Goal: Information Seeking & Learning: Learn about a topic

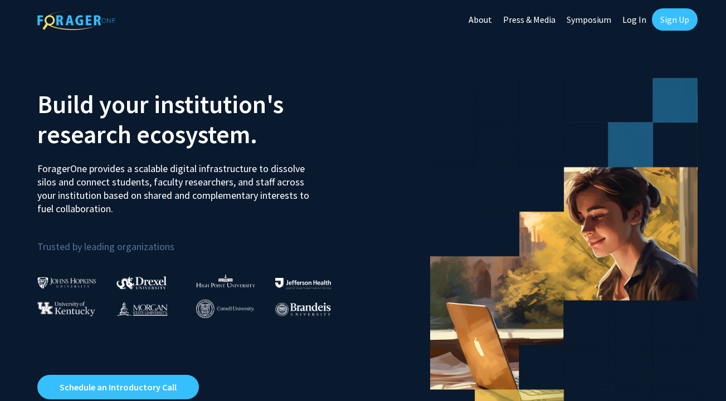
click at [614, 17] on link "Symposium" at bounding box center [589, 19] width 56 height 39
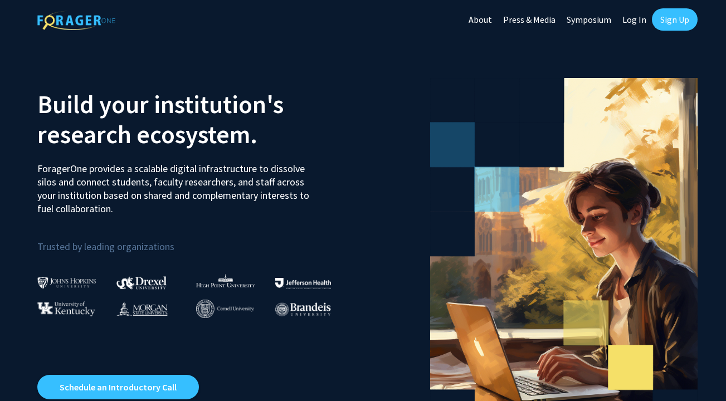
click at [633, 26] on link "Log In" at bounding box center [634, 19] width 35 height 39
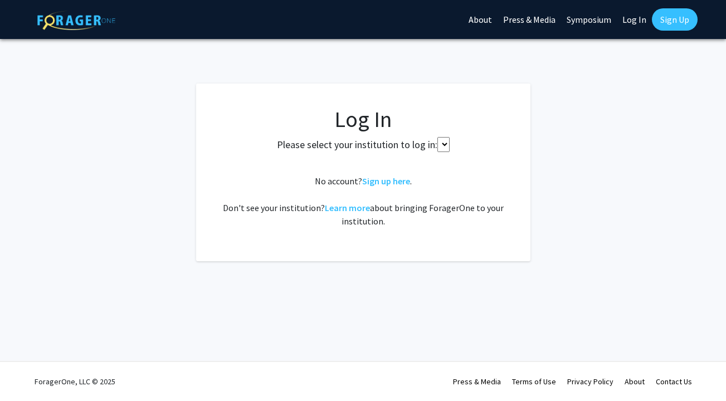
select select
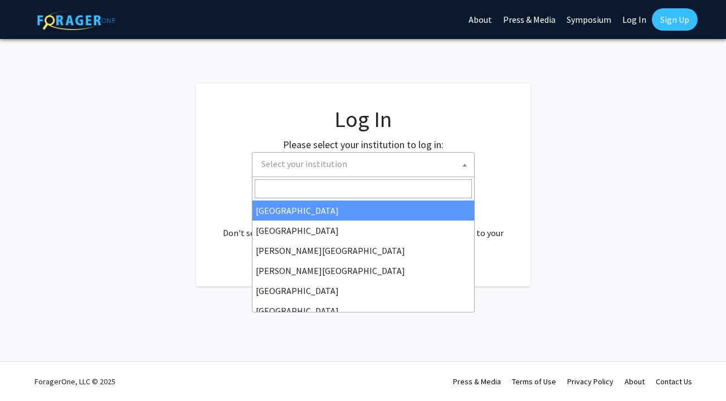
click at [342, 172] on span "Select your institution" at bounding box center [365, 164] width 217 height 23
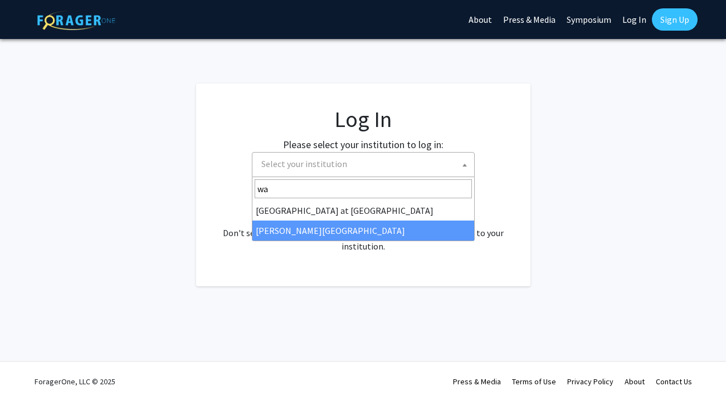
type input "wa"
select select "21"
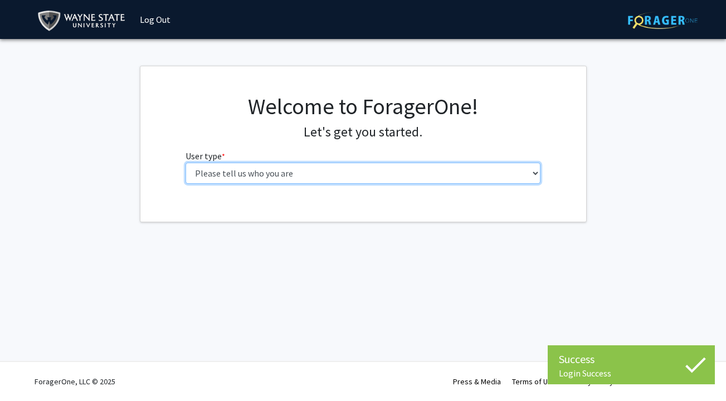
click at [276, 176] on select "Please tell us who you are Undergraduate Student Master's Student Doctoral Cand…" at bounding box center [362, 173] width 355 height 21
select select "3: doc"
click at [185, 163] on select "Please tell us who you are Undergraduate Student Master's Student Doctoral Cand…" at bounding box center [362, 173] width 355 height 21
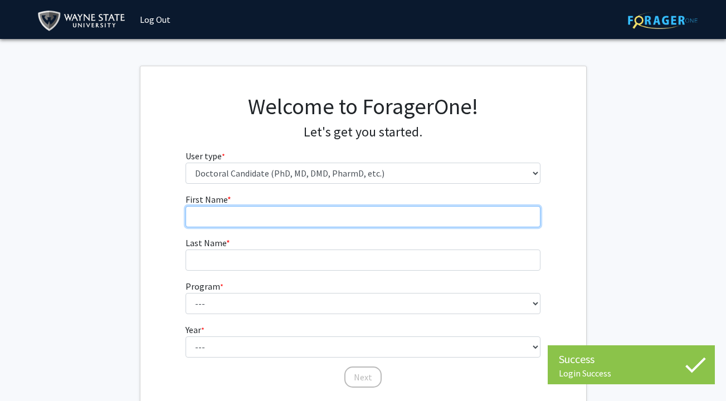
click at [279, 216] on input "First Name * required" at bounding box center [362, 216] width 355 height 21
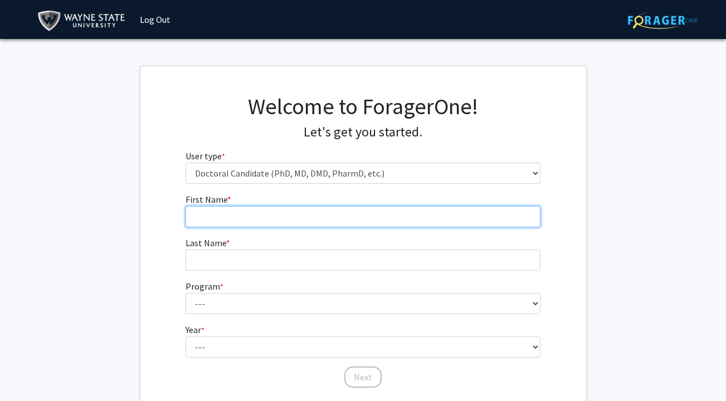
type input "Silas"
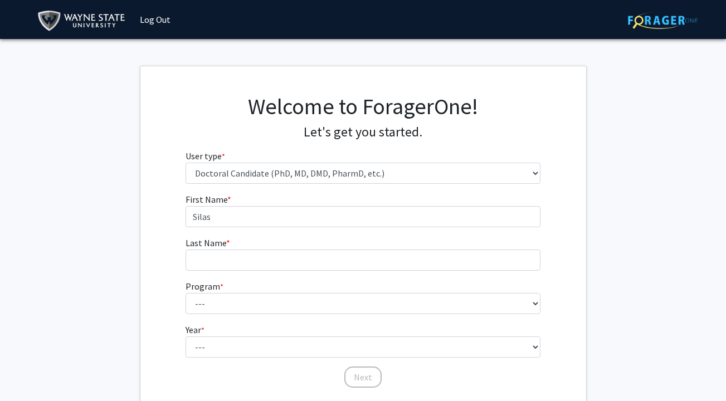
type input "Stewart"
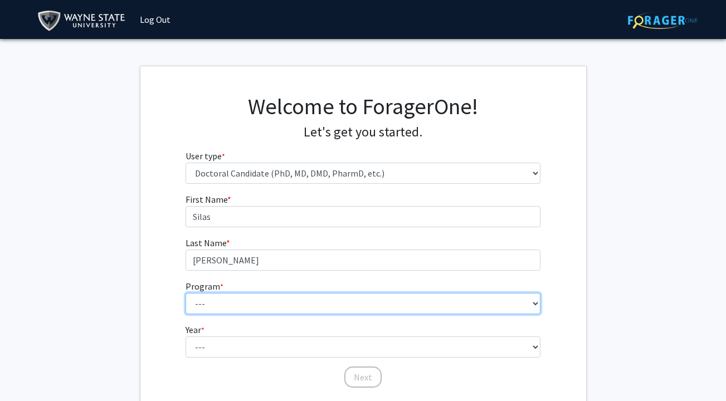
click at [252, 301] on select "--- Adult-Gerontology Acute Care Nurse Practitioner Adult-Gerontology Primary C…" at bounding box center [362, 303] width 355 height 21
select select "46: 728"
click at [185, 293] on select "--- Adult-Gerontology Acute Care Nurse Practitioner Adult-Gerontology Primary C…" at bounding box center [362, 303] width 355 height 21
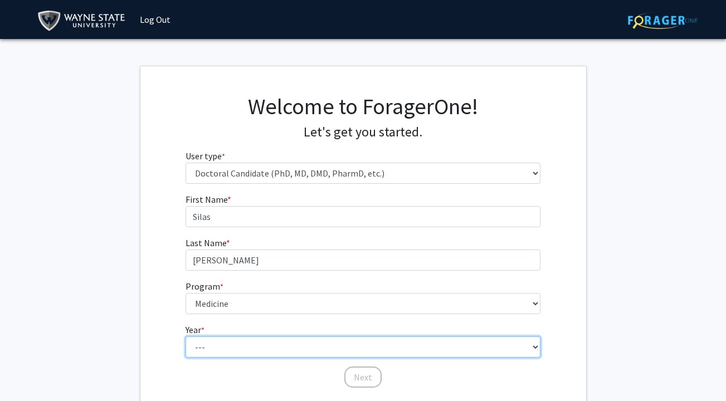
click at [234, 349] on select "--- First Year Second Year Third Year Fourth Year Fifth Year Sixth Year Seventh…" at bounding box center [362, 346] width 355 height 21
select select "1: first_year"
click at [185, 336] on select "--- First Year Second Year Third Year Fourth Year Fifth Year Sixth Year Seventh…" at bounding box center [362, 346] width 355 height 21
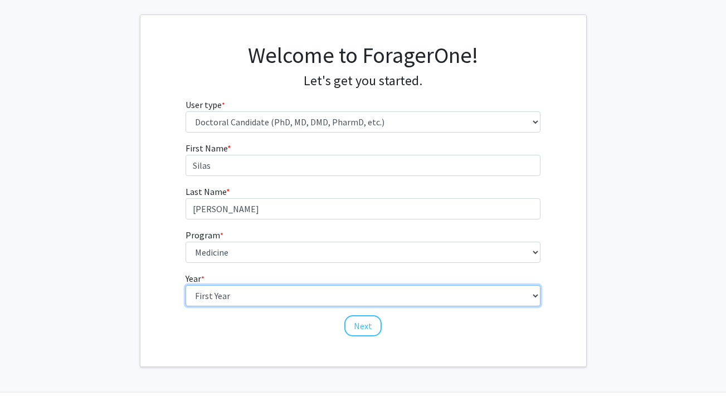
scroll to position [64, 0]
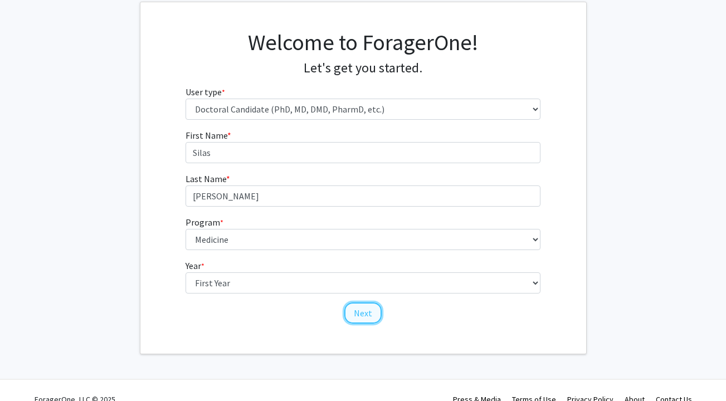
click at [368, 305] on button "Next" at bounding box center [362, 312] width 37 height 21
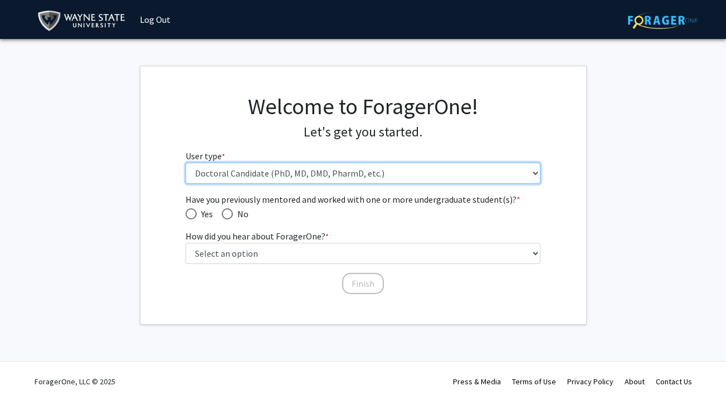
click at [294, 177] on select "Please tell us who you are Undergraduate Student Master's Student Doctoral Cand…" at bounding box center [362, 173] width 355 height 21
click at [185, 163] on select "Please tell us who you are Undergraduate Student Master's Student Doctoral Cand…" at bounding box center [362, 173] width 355 height 21
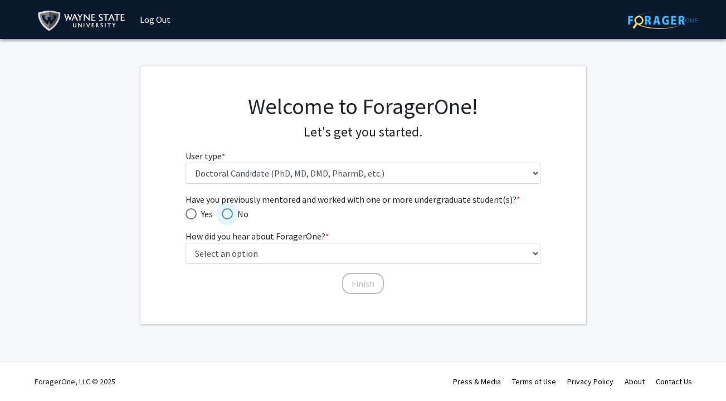
click at [241, 214] on span "No" at bounding box center [241, 213] width 16 height 13
click at [233, 214] on input "No" at bounding box center [227, 213] width 11 height 11
radio input "true"
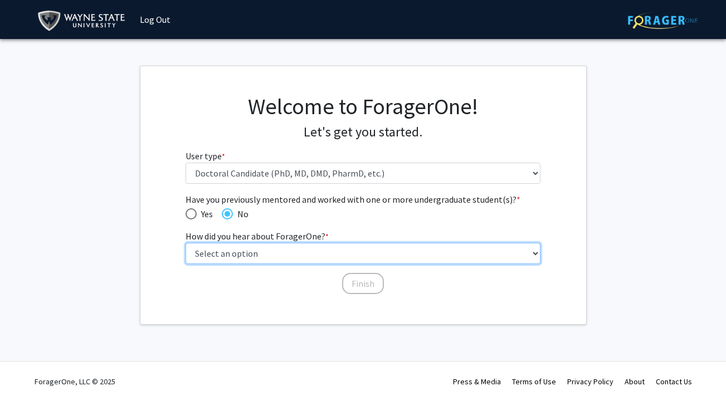
click at [242, 250] on select "Select an option Peer/student recommendation Faculty/staff recommendation Unive…" at bounding box center [362, 253] width 355 height 21
select select "3: university_website"
click at [185, 243] on select "Select an option Peer/student recommendation Faculty/staff recommendation Unive…" at bounding box center [362, 253] width 355 height 21
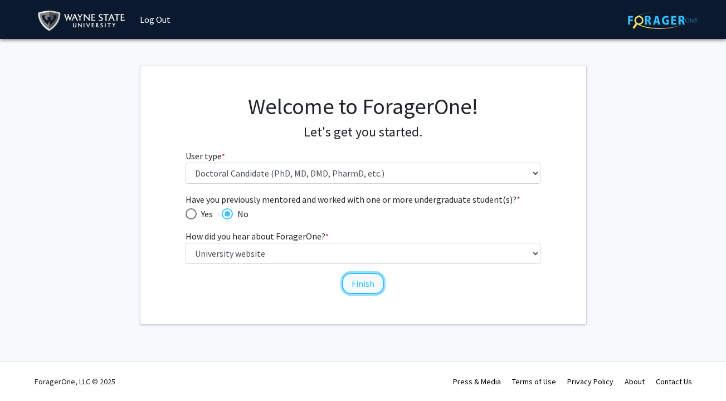
click at [365, 284] on button "Finish" at bounding box center [363, 283] width 42 height 21
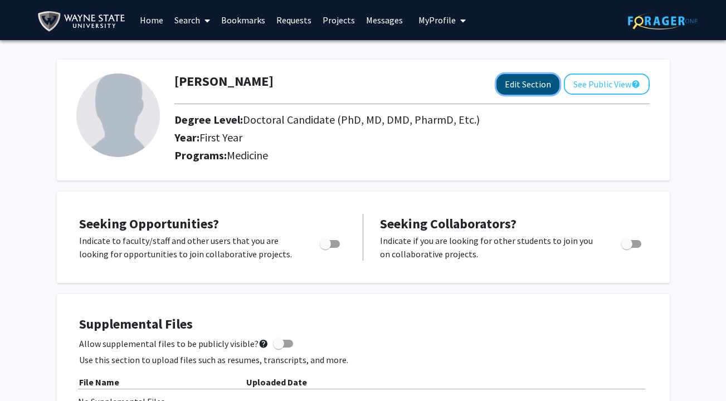
click at [527, 89] on button "Edit Section" at bounding box center [527, 84] width 63 height 21
select select "first_year"
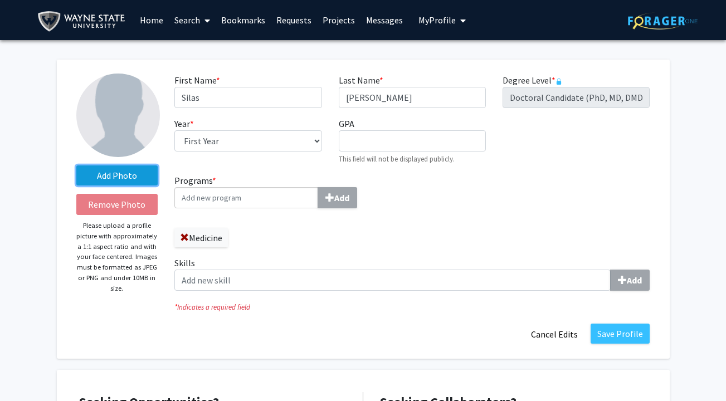
click at [126, 177] on label "Add Photo" at bounding box center [117, 175] width 82 height 20
click at [0, 0] on input "Add Photo" at bounding box center [0, 0] width 0 height 0
click at [140, 173] on label "Add Photo" at bounding box center [117, 175] width 82 height 20
click at [0, 0] on input "Add Photo" at bounding box center [0, 0] width 0 height 0
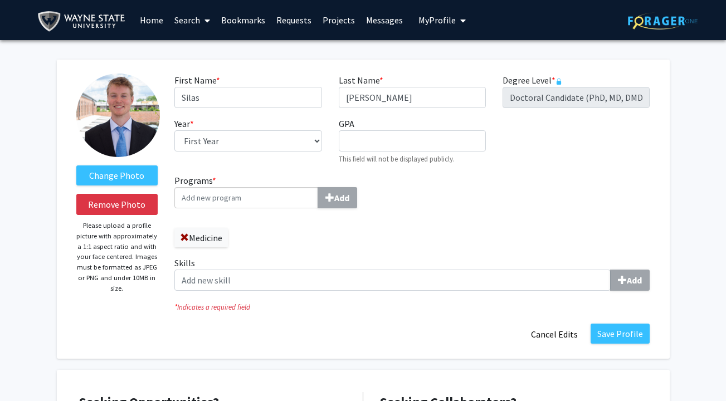
click at [246, 201] on input "Programs * Add" at bounding box center [246, 197] width 144 height 21
type input "w"
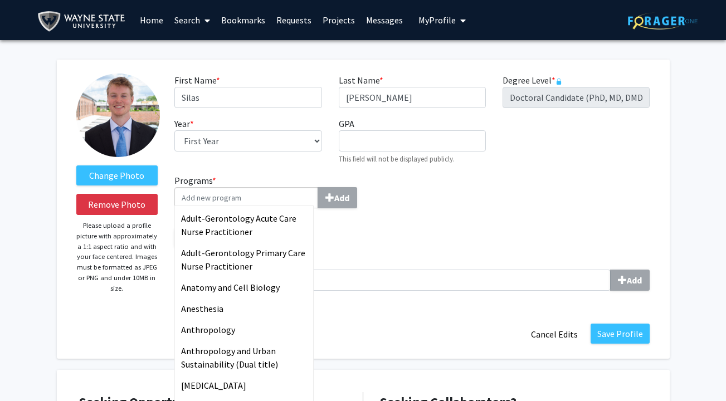
click at [523, 174] on div "Programs * Adult-Gerontology Acute Care Nurse Practitioner Adult-Gerontology Pr…" at bounding box center [412, 237] width 492 height 126
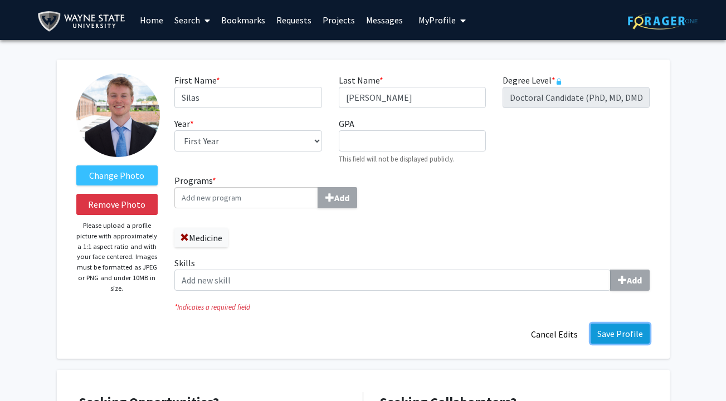
click at [622, 335] on button "Save Profile" at bounding box center [619, 334] width 59 height 20
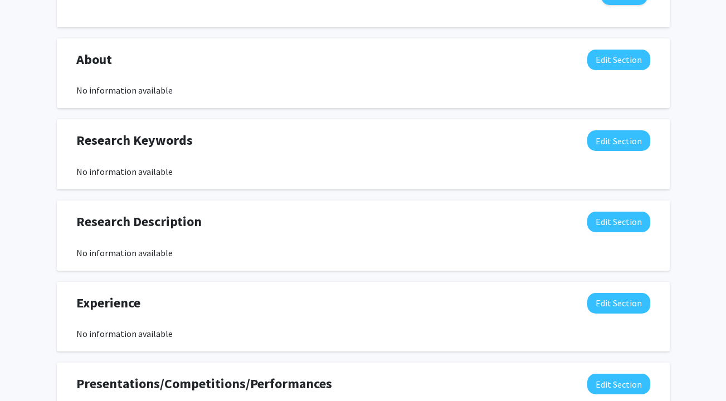
scroll to position [447, 0]
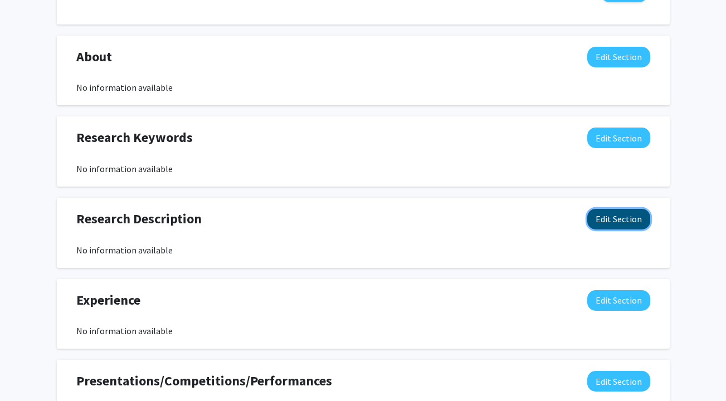
click at [622, 221] on button "Edit Section" at bounding box center [618, 219] width 63 height 21
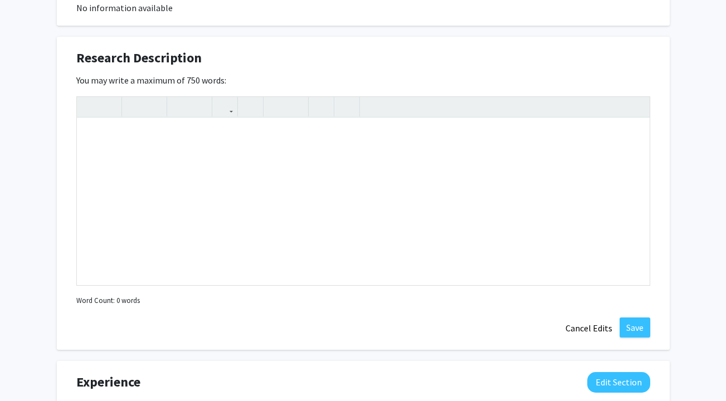
scroll to position [639, 0]
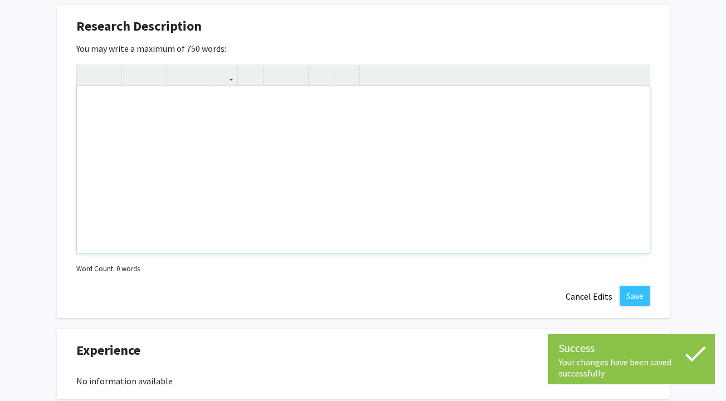
click at [348, 178] on div "Note to users with screen readers: Please deactivate our accessibility plugin f…" at bounding box center [363, 169] width 573 height 167
paste div "Note to users with screen readers: Please deactivate our accessibility plugin f…"
type textarea "<p>For about a year and a half, I worked in a space biology lab investigating h…"
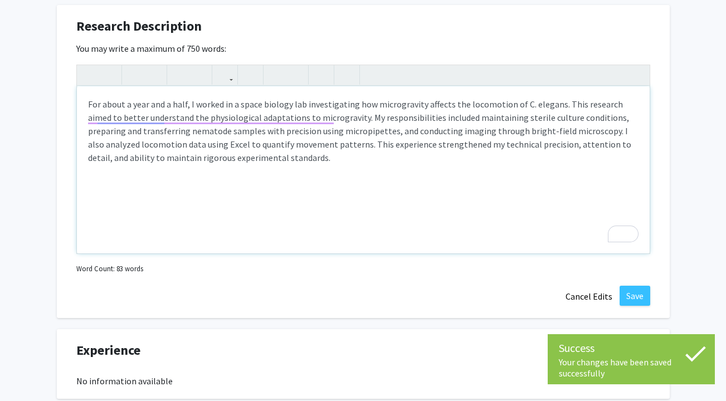
click at [186, 105] on p "For about a year and a half, I worked in a space biology lab investigating how …" at bounding box center [363, 130] width 550 height 67
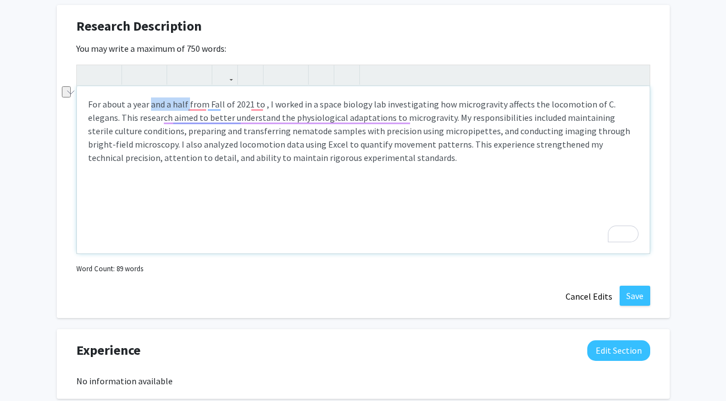
drag, startPoint x: 188, startPoint y: 104, endPoint x: 149, endPoint y: 104, distance: 39.0
click at [149, 104] on p "For about a year and a half from Fall of 2021 to , I worked in a space biology …" at bounding box center [363, 130] width 550 height 67
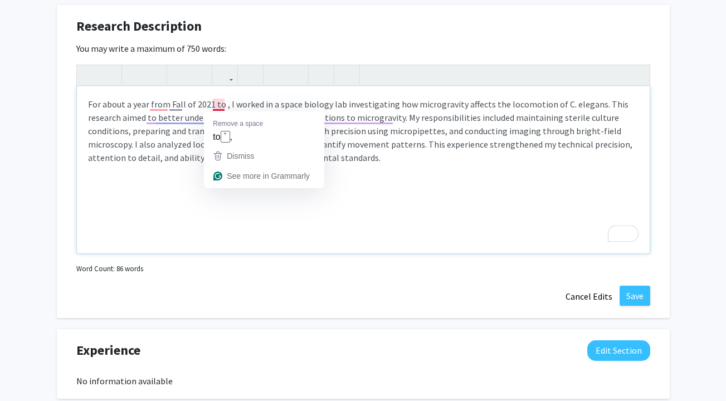
click at [221, 104] on p "For about a year from Fall of 2021 to , I worked in a space biology lab investi…" at bounding box center [363, 130] width 550 height 67
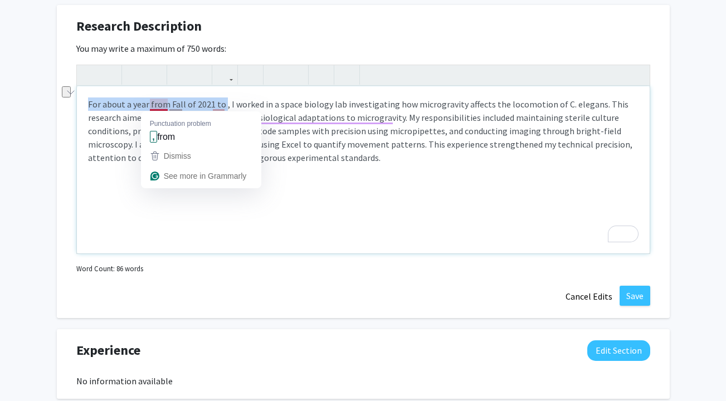
drag, startPoint x: 222, startPoint y: 102, endPoint x: 80, endPoint y: 103, distance: 141.5
click at [80, 103] on div "Research Description Edit Section You may write a maximum of 750 words: <p>For …" at bounding box center [363, 161] width 613 height 313
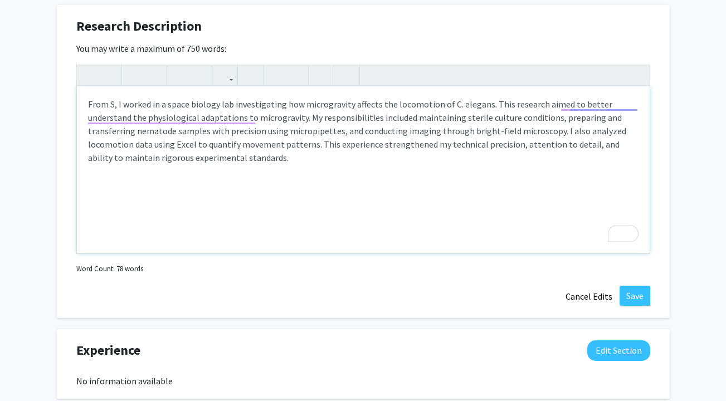
click at [113, 104] on p "From S, I worked in a space biology lab investigating how microgravity affects …" at bounding box center [363, 130] width 550 height 67
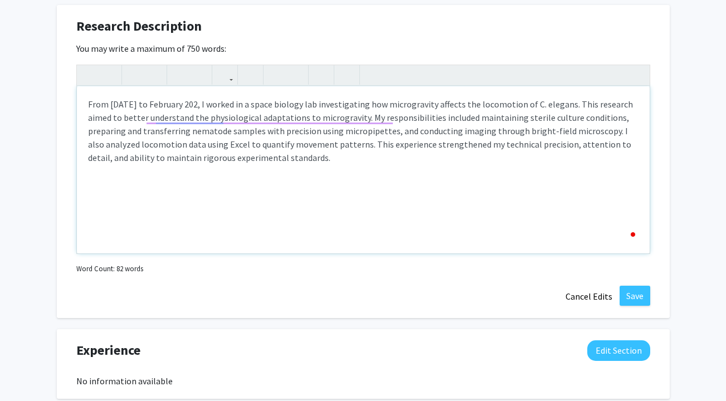
type textarea "<p>From September 2021 to February 2022, I worked in a space biology lab invest…"
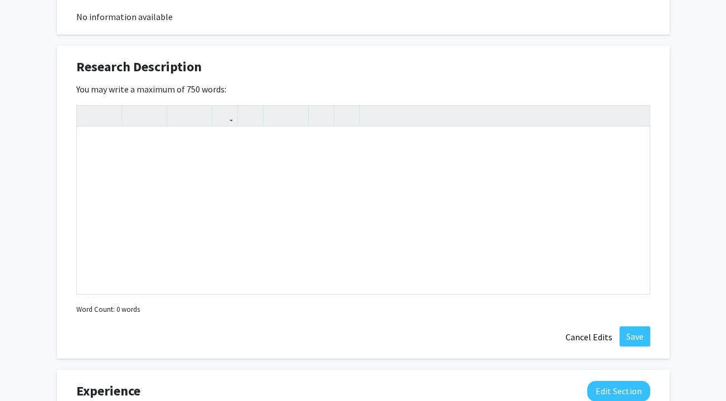
scroll to position [511, 0]
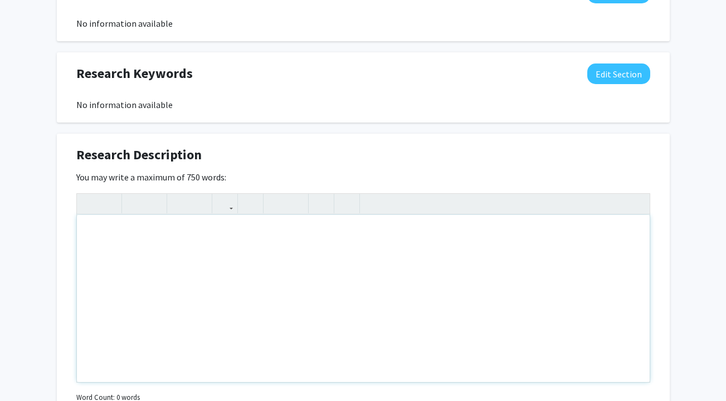
click at [238, 258] on div "Note to users with screen readers: Please deactivate our accessibility plugin f…" at bounding box center [363, 298] width 573 height 167
paste div "To enrich screen reader interactions, please activate Accessibility in Grammarl…"
type textarea "<p>For about a year and a half, I worked in a space biology lab investigating h…"
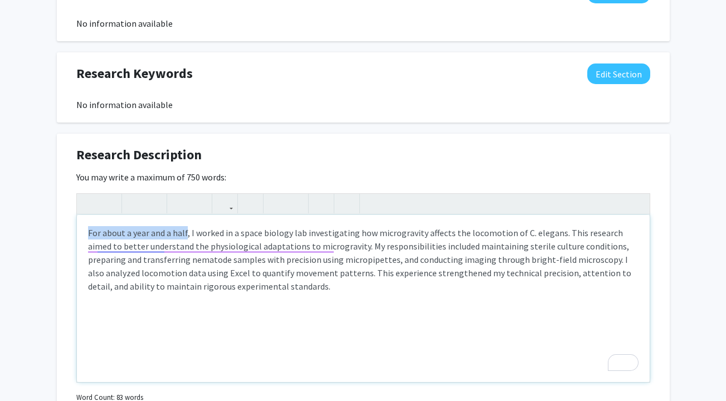
drag, startPoint x: 187, startPoint y: 234, endPoint x: 55, endPoint y: 234, distance: 131.5
click at [55, 234] on div "Silas Stewart Edit Section See Public View help Degree Level: Doctoral Candidat…" at bounding box center [363, 168] width 726 height 1278
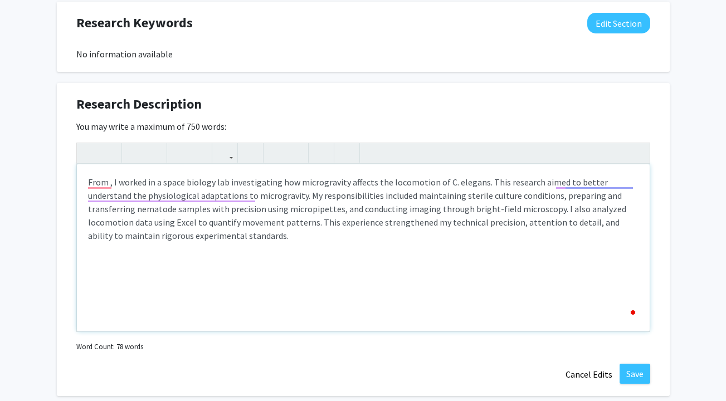
scroll to position [564, 0]
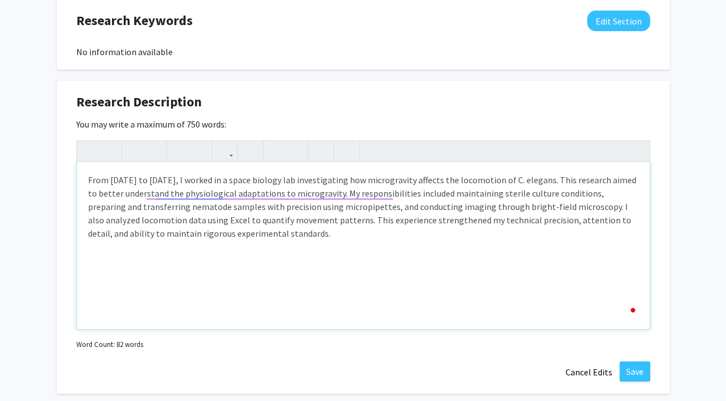
type textarea "<p>From September 2021 to February 2022, I worked in a space biology lab invest…"
click at [425, 271] on div "From September 2021 to February 2022, I worked in a space biology lab investiga…" at bounding box center [363, 245] width 573 height 167
click at [635, 372] on button "Save" at bounding box center [634, 371] width 31 height 20
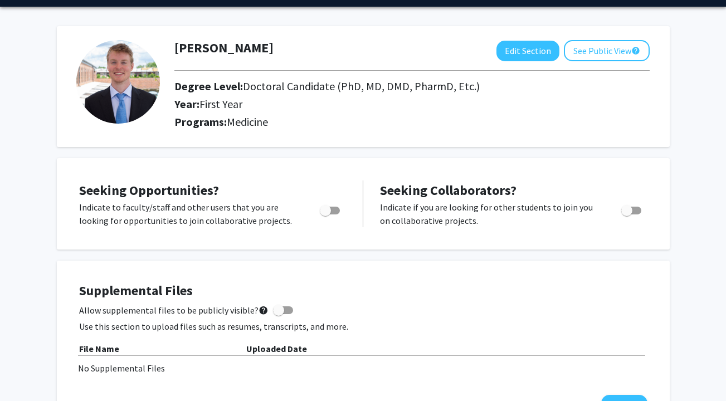
scroll to position [0, 0]
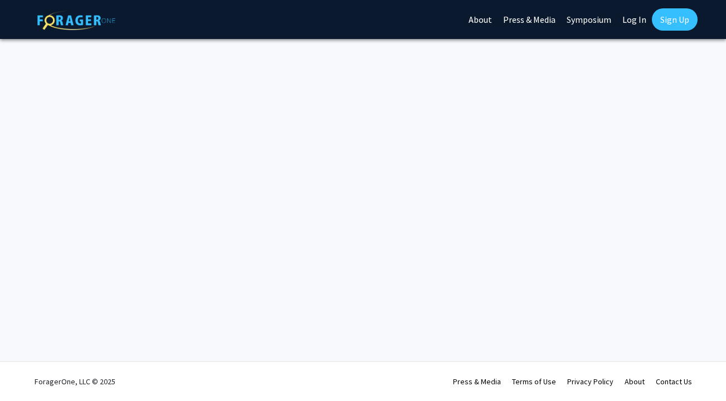
click at [627, 9] on link "Log In" at bounding box center [634, 19] width 35 height 39
click at [629, 16] on link "Log In" at bounding box center [634, 19] width 35 height 39
click at [631, 24] on link "Log In" at bounding box center [634, 19] width 35 height 39
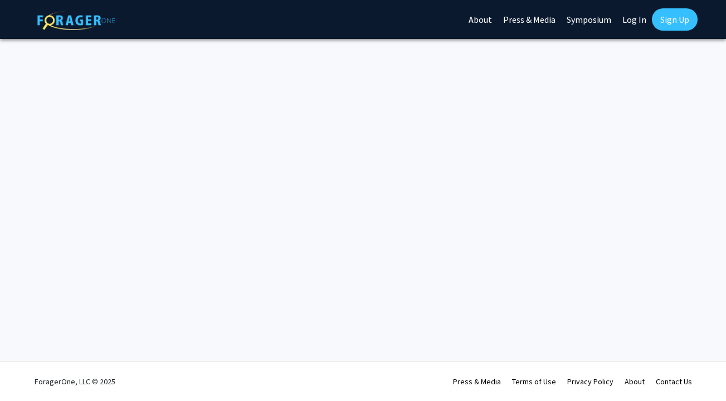
click at [636, 18] on link "Log In" at bounding box center [634, 19] width 35 height 39
click at [690, 21] on link "Sign Up" at bounding box center [675, 19] width 46 height 22
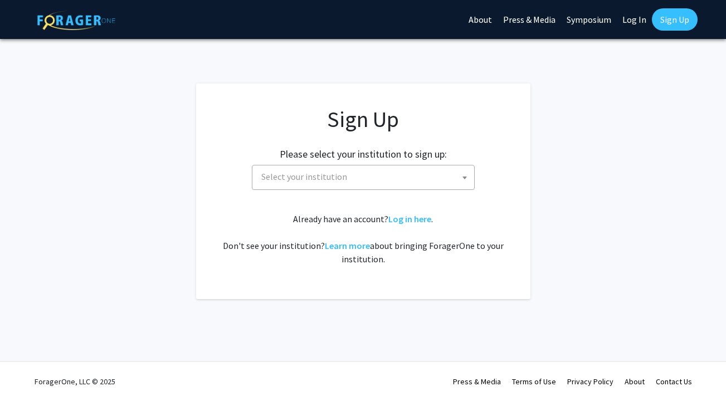
click at [640, 28] on link "Log In" at bounding box center [634, 19] width 35 height 39
click at [636, 17] on link "Log In" at bounding box center [634, 19] width 35 height 39
click at [464, 18] on div "Skip navigation About Press & Media Symposium Log In Sign Up" at bounding box center [363, 19] width 668 height 39
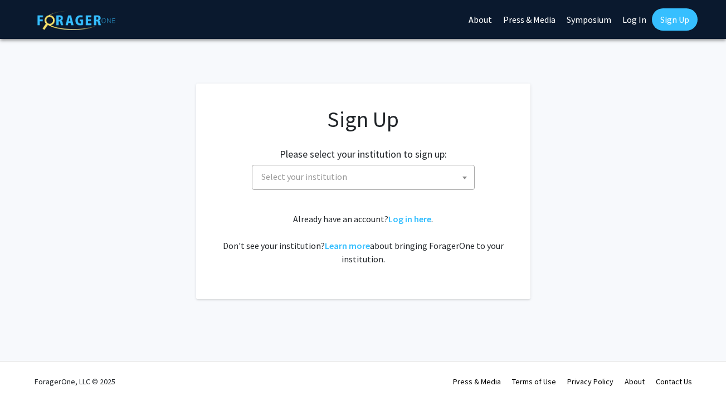
click at [84, 23] on img at bounding box center [76, 20] width 78 height 19
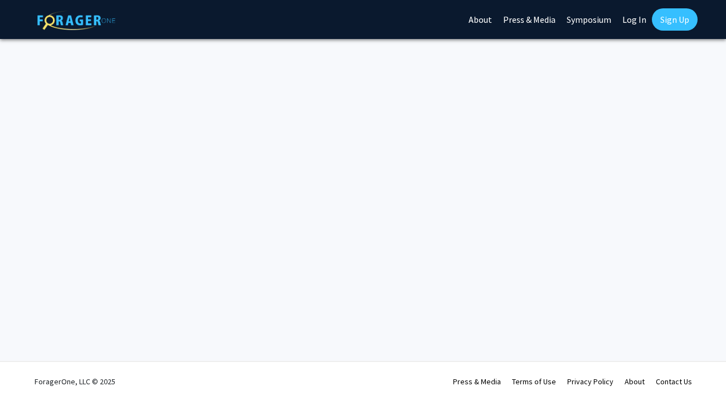
click at [636, 23] on link "Log In" at bounding box center [634, 19] width 35 height 39
click at [475, 24] on link "About" at bounding box center [480, 19] width 35 height 39
click at [672, 11] on link "Sign Up" at bounding box center [675, 19] width 46 height 22
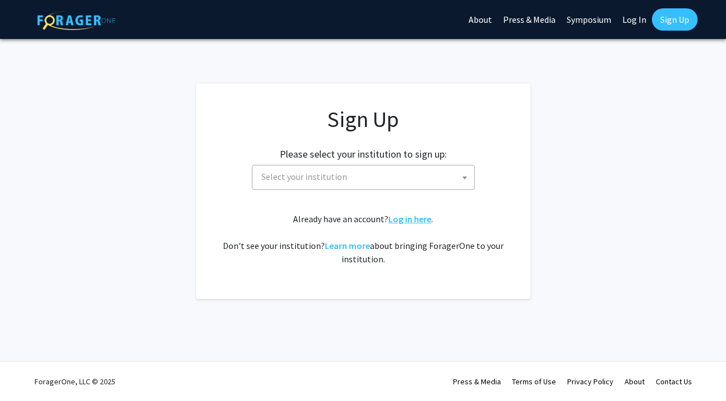
click at [414, 213] on link "Log in here" at bounding box center [409, 218] width 43 height 11
click at [416, 222] on link "Log in here" at bounding box center [409, 218] width 43 height 11
drag, startPoint x: 416, startPoint y: 222, endPoint x: 456, endPoint y: 222, distance: 39.5
click at [456, 222] on div "Already have an account? Log in here . Don't see your institution? Learn more a…" at bounding box center [363, 238] width 290 height 53
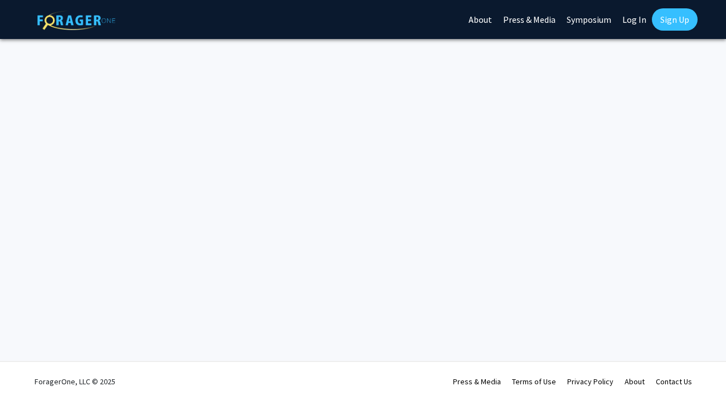
click at [662, 20] on link "Sign Up" at bounding box center [675, 19] width 46 height 22
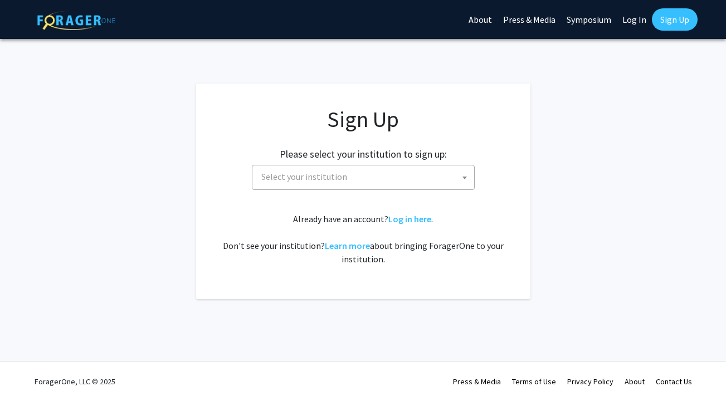
click at [389, 175] on span "Select your institution" at bounding box center [365, 176] width 217 height 23
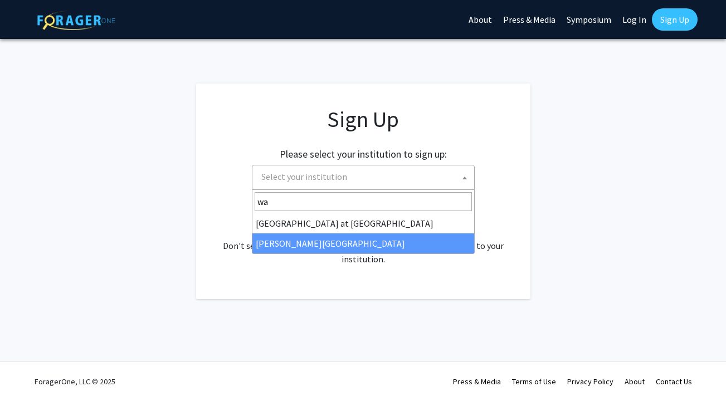
type input "wa"
select select "21"
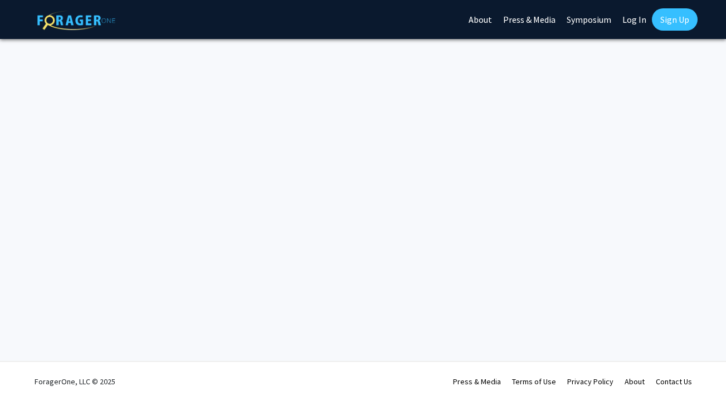
click at [483, 22] on link "About" at bounding box center [480, 19] width 35 height 39
click at [105, 17] on img at bounding box center [76, 20] width 78 height 19
click at [629, 22] on link "Log In" at bounding box center [634, 19] width 35 height 39
click at [683, 18] on link "Sign Up" at bounding box center [675, 19] width 46 height 22
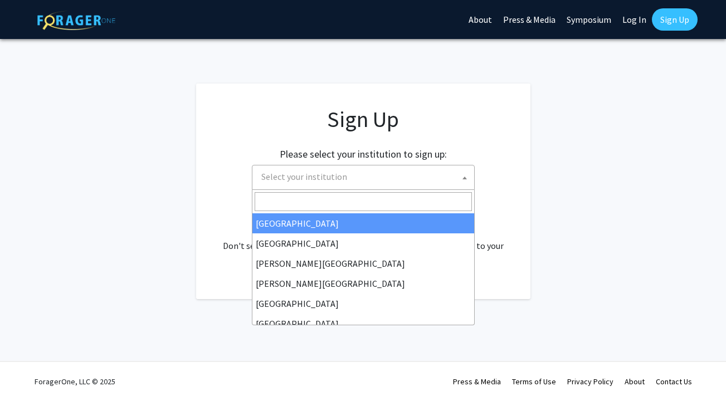
click at [424, 170] on span "Select your institution" at bounding box center [365, 176] width 217 height 23
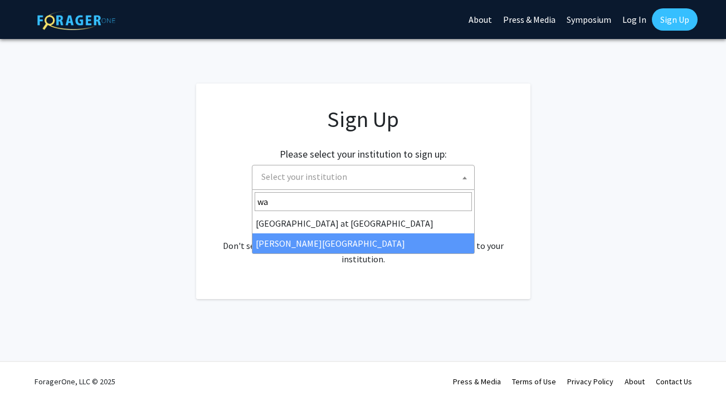
type input "wa"
select select "21"
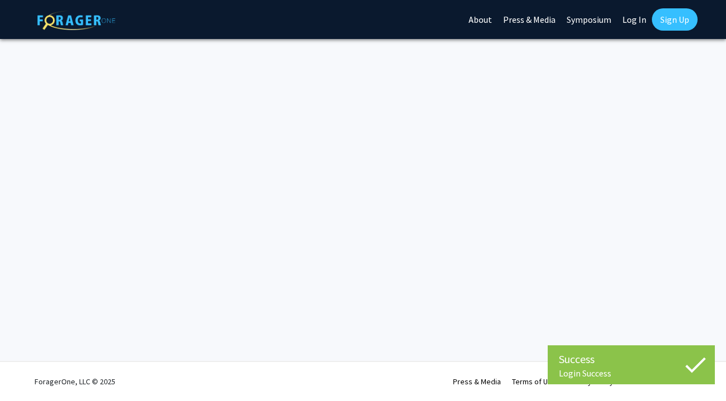
click at [69, 20] on img at bounding box center [76, 20] width 78 height 19
drag, startPoint x: 69, startPoint y: 20, endPoint x: 224, endPoint y: 20, distance: 155.4
click at [224, 20] on div "Skip navigation About Press & Media Symposium Log In Sign Up" at bounding box center [363, 19] width 668 height 39
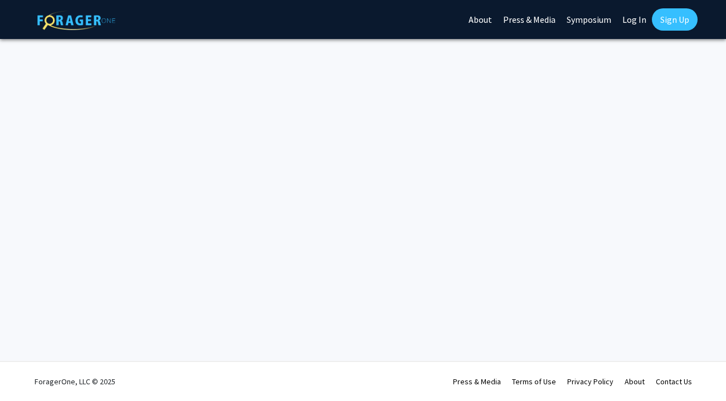
click at [627, 17] on link "Log In" at bounding box center [634, 19] width 35 height 39
click at [629, 31] on link "Log In" at bounding box center [634, 19] width 35 height 39
click at [629, 21] on link "Log In" at bounding box center [634, 19] width 35 height 39
click at [680, 23] on link "Sign Up" at bounding box center [675, 19] width 46 height 22
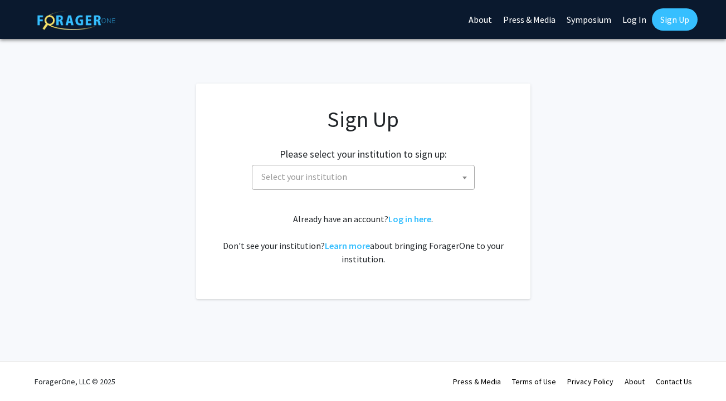
click at [387, 180] on span "Select your institution" at bounding box center [365, 176] width 217 height 23
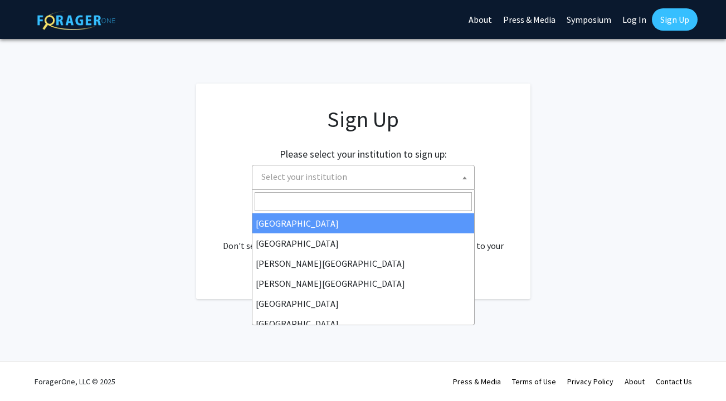
click at [494, 126] on h1 "Sign Up" at bounding box center [363, 119] width 290 height 27
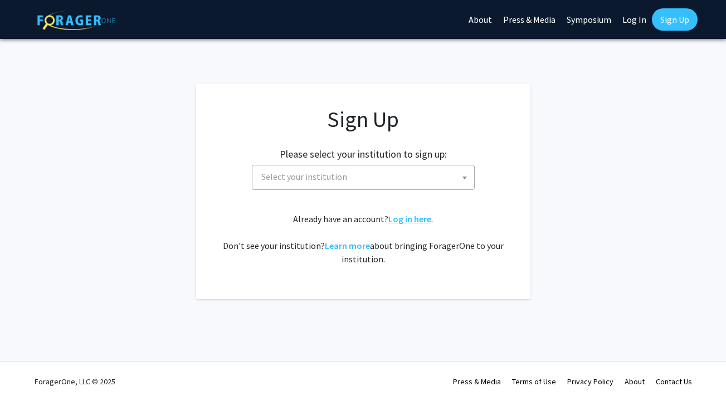
click at [414, 221] on link "Log in here" at bounding box center [409, 218] width 43 height 11
click at [413, 222] on link "Log in here" at bounding box center [409, 218] width 43 height 11
drag, startPoint x: 413, startPoint y: 222, endPoint x: 460, endPoint y: 258, distance: 58.7
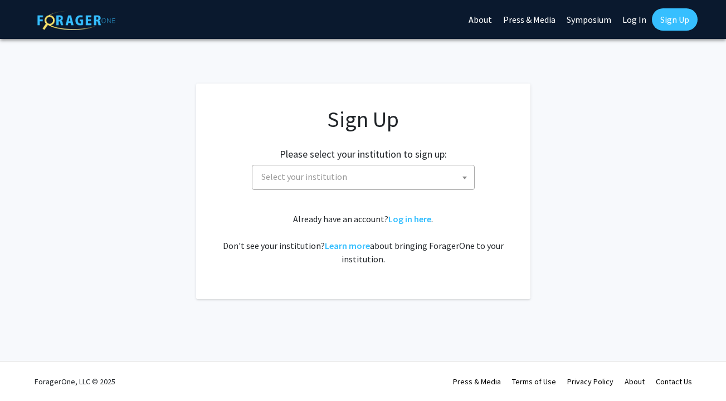
click at [461, 258] on div "Already have an account? Log in here . Don't see your institution? Learn more a…" at bounding box center [363, 238] width 290 height 53
click at [406, 220] on link "Log in here" at bounding box center [409, 218] width 43 height 11
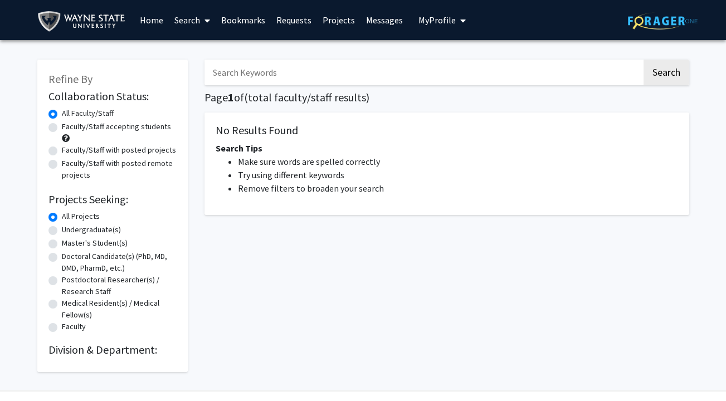
click at [203, 25] on span at bounding box center [205, 20] width 10 height 39
click at [188, 21] on link "Search" at bounding box center [192, 20] width 47 height 39
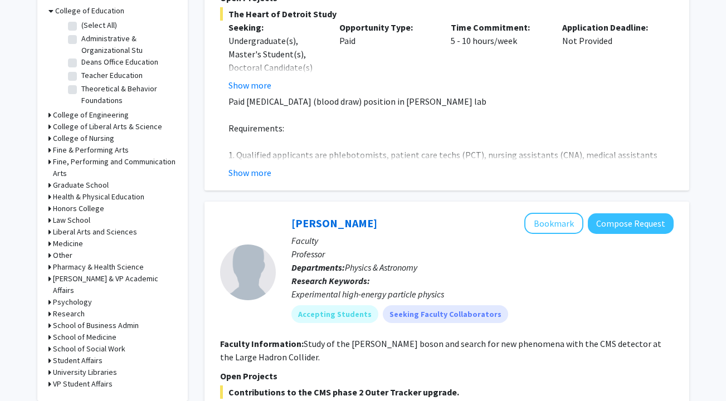
scroll to position [358, 0]
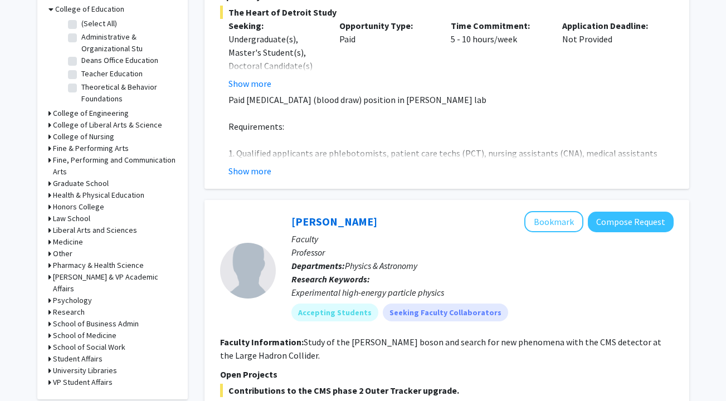
click at [108, 330] on h3 "School of Medicine" at bounding box center [84, 336] width 63 height 12
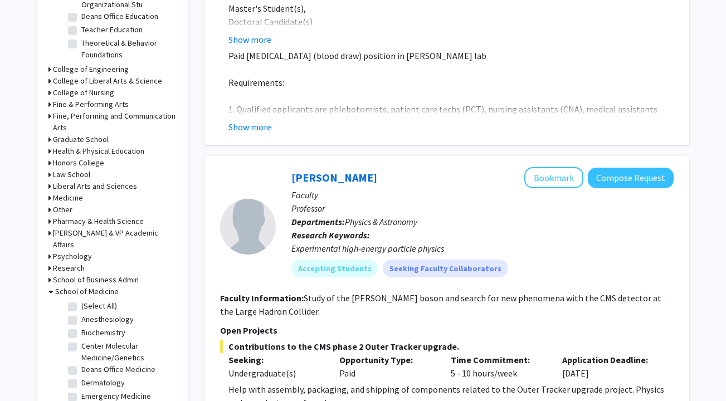
scroll to position [402, 0]
click at [81, 300] on label "(Select All)" at bounding box center [99, 306] width 36 height 12
click at [81, 300] on input "(Select All)" at bounding box center [84, 303] width 7 height 7
checkbox input "true"
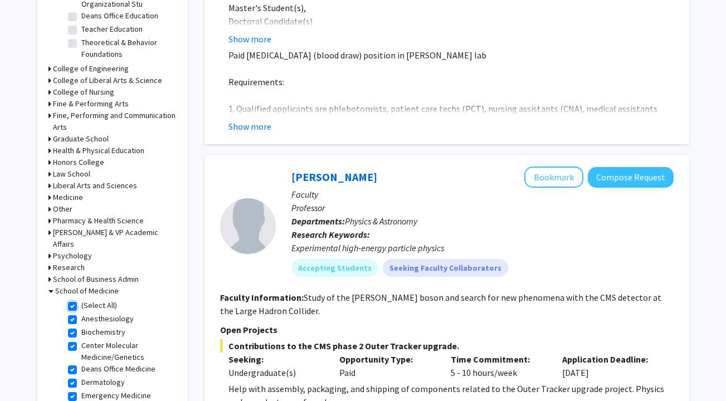
checkbox input "true"
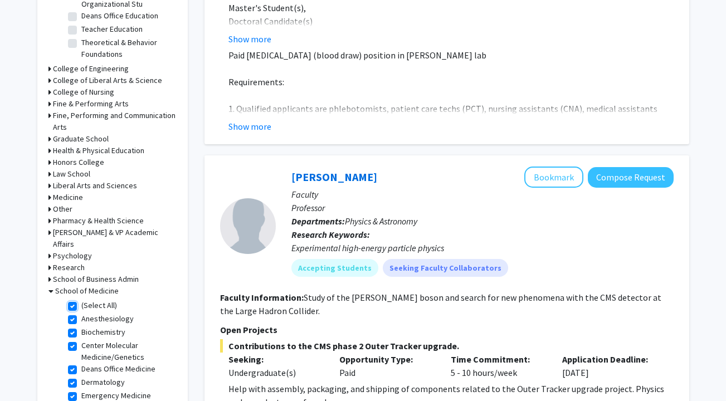
checkbox input "true"
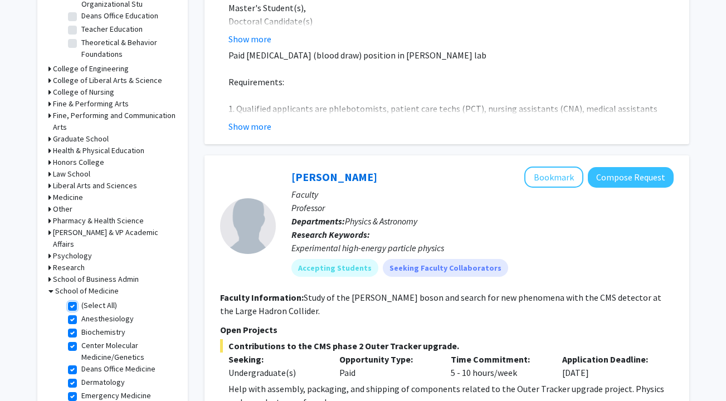
checkbox input "true"
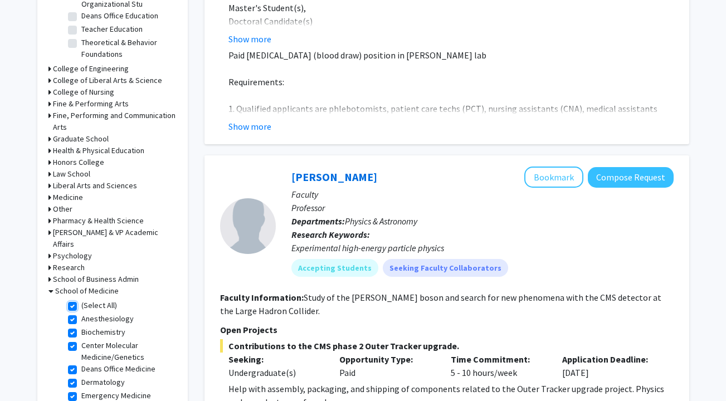
checkbox input "true"
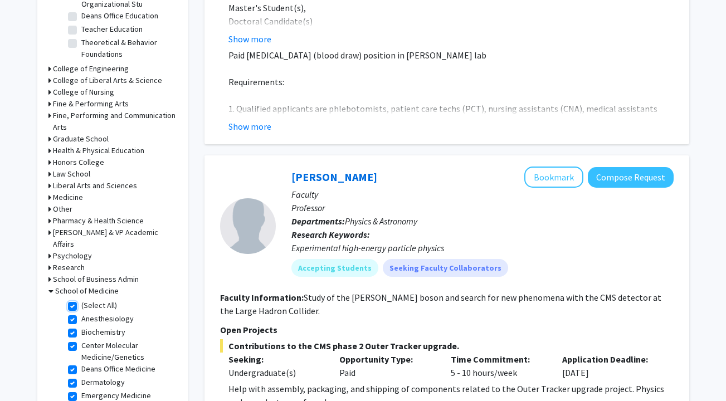
checkbox input "true"
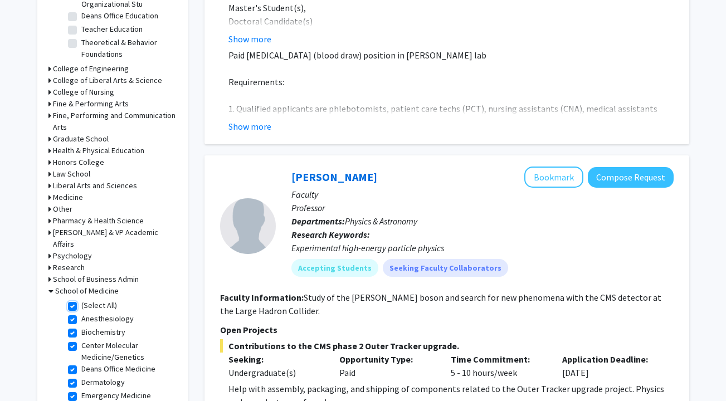
checkbox input "true"
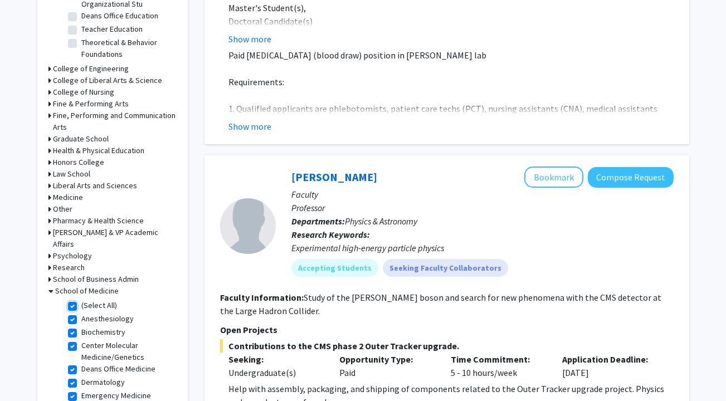
checkbox input "true"
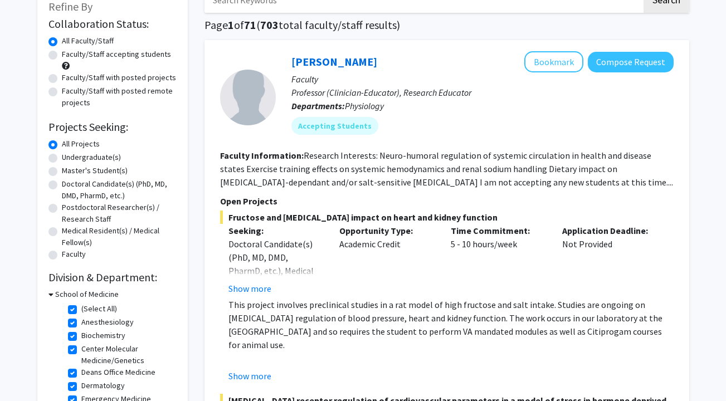
scroll to position [74, 0]
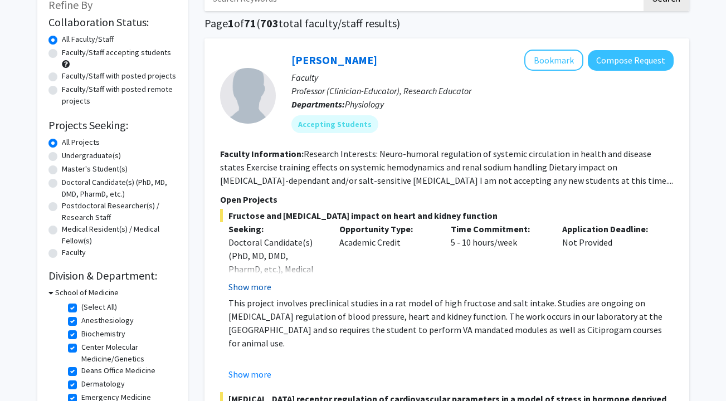
click at [245, 287] on button "Show more" at bounding box center [249, 286] width 43 height 13
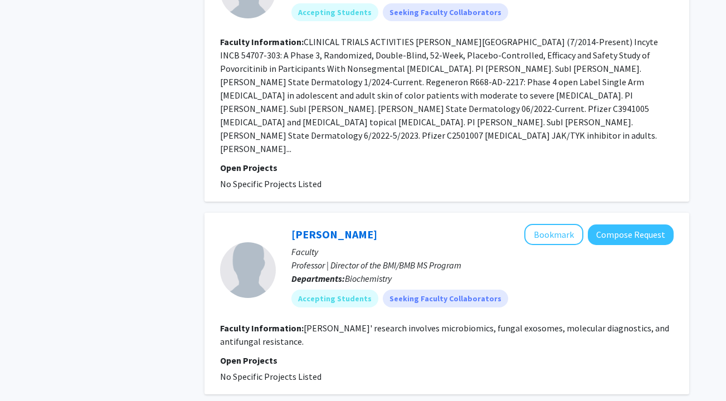
scroll to position [2762, 0]
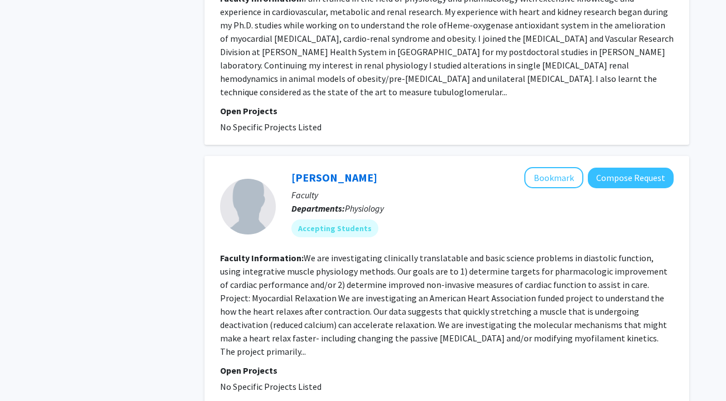
scroll to position [1555, 0]
